Goal: Task Accomplishment & Management: Manage account settings

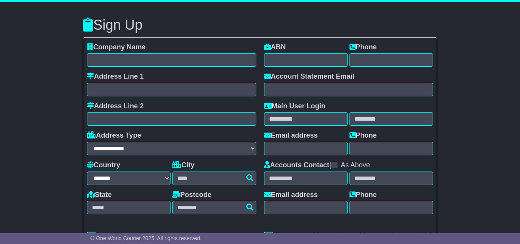
select select "**"
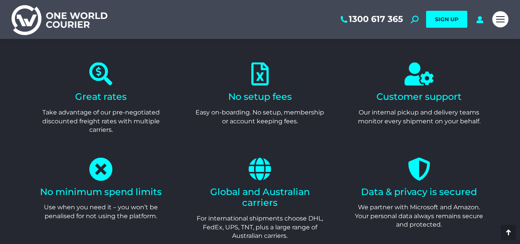
click at [0, 72] on section "Great rates Take advantage of our pre-negotiated discounted freight rates with …" at bounding box center [260, 98] width 520 height 95
click at [504, 17] on div "Mobile menu icon" at bounding box center [500, 19] width 8 height 6
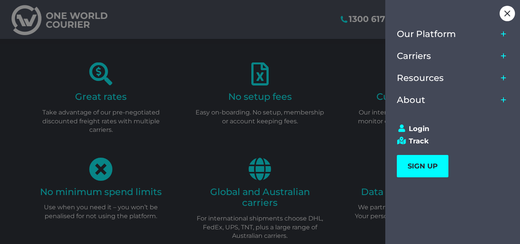
click at [505, 37] on icon "Main Menu" at bounding box center [503, 34] width 6 height 6
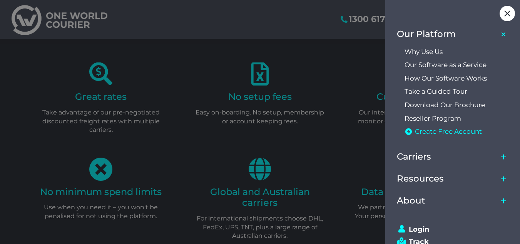
click at [470, 130] on span "Create Free Account" at bounding box center [448, 131] width 67 height 8
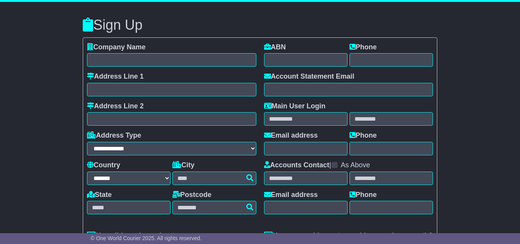
select select "**"
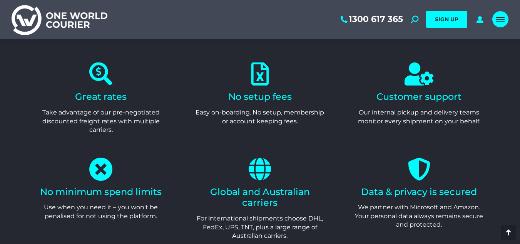
click at [499, 17] on span "Mobile menu icon" at bounding box center [500, 17] width 8 height 1
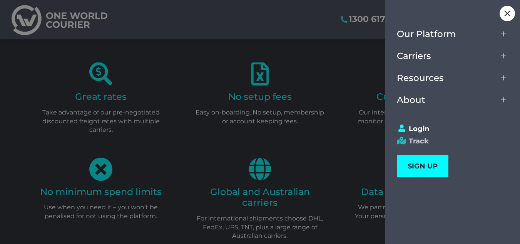
click at [418, 142] on link "Track" at bounding box center [449, 141] width 105 height 8
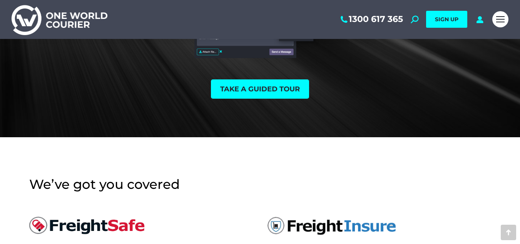
scroll to position [2138, 0]
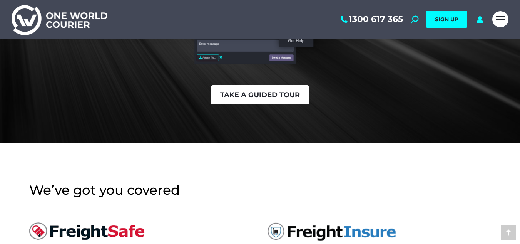
click at [266, 100] on link "Take a guided tour" at bounding box center [260, 94] width 98 height 19
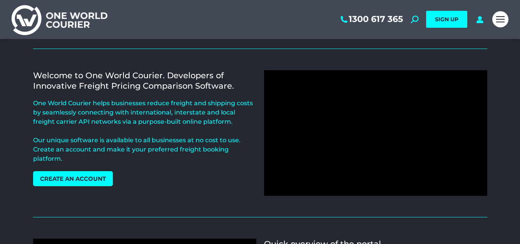
click at [495, 22] on link "Mobile menu icon" at bounding box center [500, 19] width 16 height 16
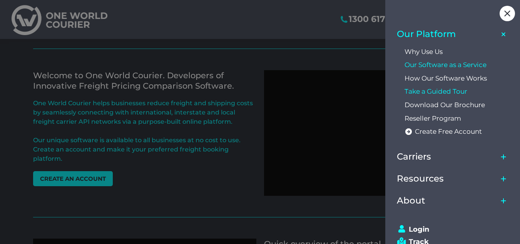
click at [448, 62] on span "Our Software as a Service" at bounding box center [446, 65] width 82 height 8
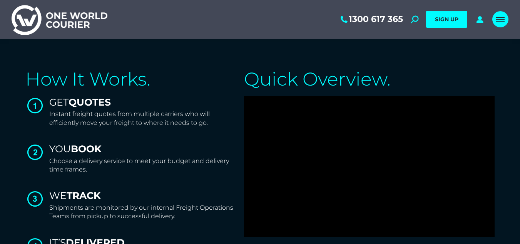
click at [505, 18] on link "Mobile menu icon" at bounding box center [500, 19] width 16 height 16
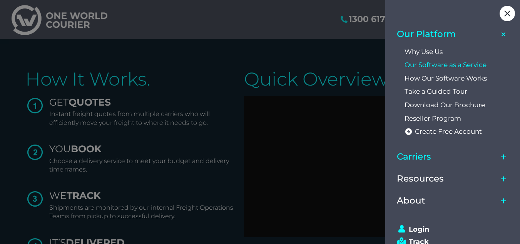
click at [455, 154] on link "Carriers" at bounding box center [447, 157] width 101 height 22
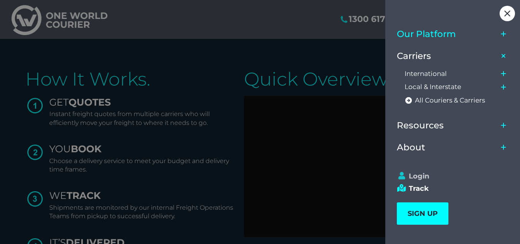
click at [425, 176] on link "Login" at bounding box center [449, 176] width 105 height 8
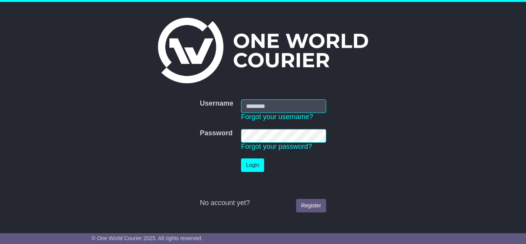
click at [177, 131] on form "Username Username Forgot your username? Password Password Forgot your password?…" at bounding box center [263, 155] width 343 height 120
click at [286, 157] on td "Login" at bounding box center [283, 164] width 93 height 21
click at [226, 201] on div "No account yet? Register" at bounding box center [263, 203] width 126 height 8
